Goal: Information Seeking & Learning: Learn about a topic

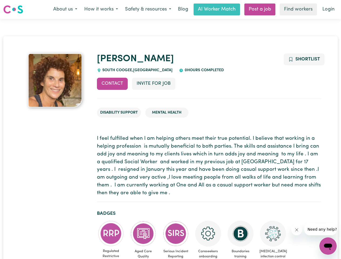
click at [65, 9] on button "About us" at bounding box center [65, 9] width 31 height 11
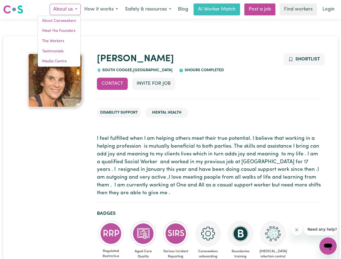
click at [101, 9] on button "How it works" at bounding box center [101, 9] width 41 height 11
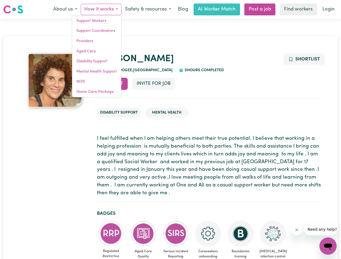
click at [148, 9] on button "Safety & resources" at bounding box center [147, 9] width 53 height 11
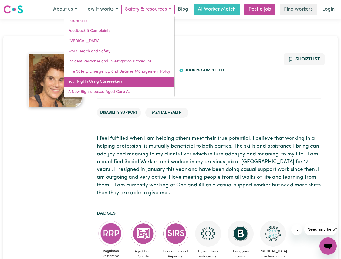
click at [112, 84] on link "Your Rights Using Careseekers" at bounding box center [119, 82] width 110 height 10
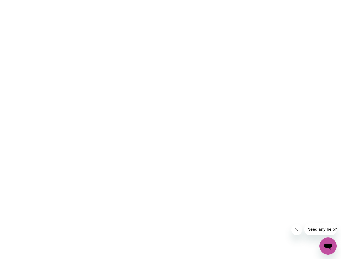
click at [153, 0] on html at bounding box center [170, 0] width 341 height 0
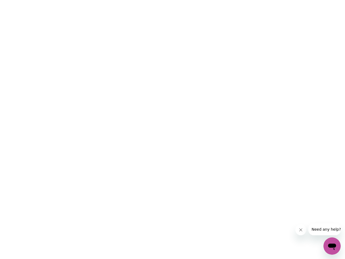
click at [303, 0] on html at bounding box center [172, 0] width 345 height 0
click at [111, 0] on html at bounding box center [172, 0] width 345 height 0
click at [143, 0] on html at bounding box center [172, 0] width 345 height 0
